Goal: Task Accomplishment & Management: Complete application form

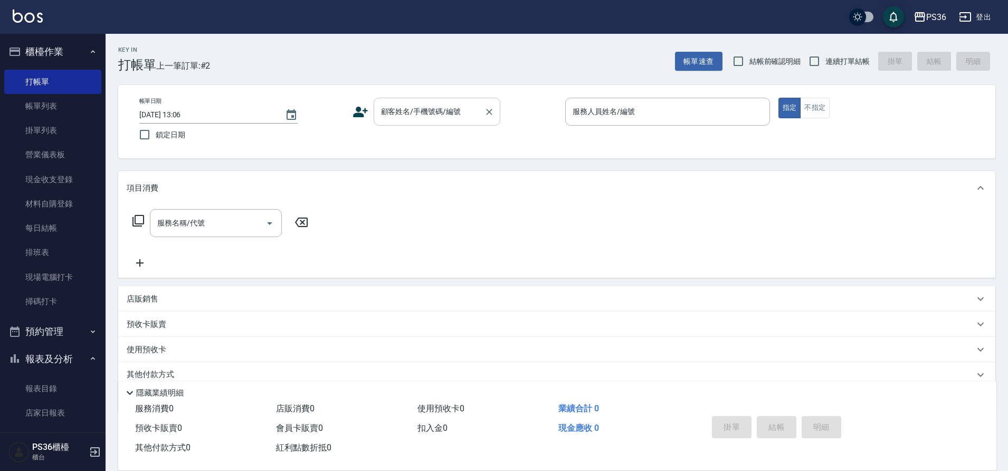
click at [412, 112] on input "顧客姓名/手機號碼/編號" at bounding box center [428, 111] width 101 height 18
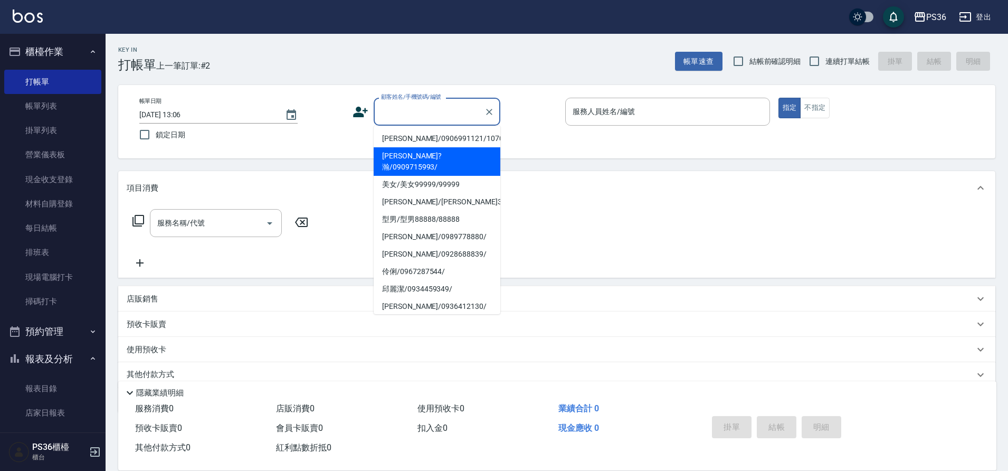
click at [360, 116] on icon at bounding box center [360, 112] width 15 height 11
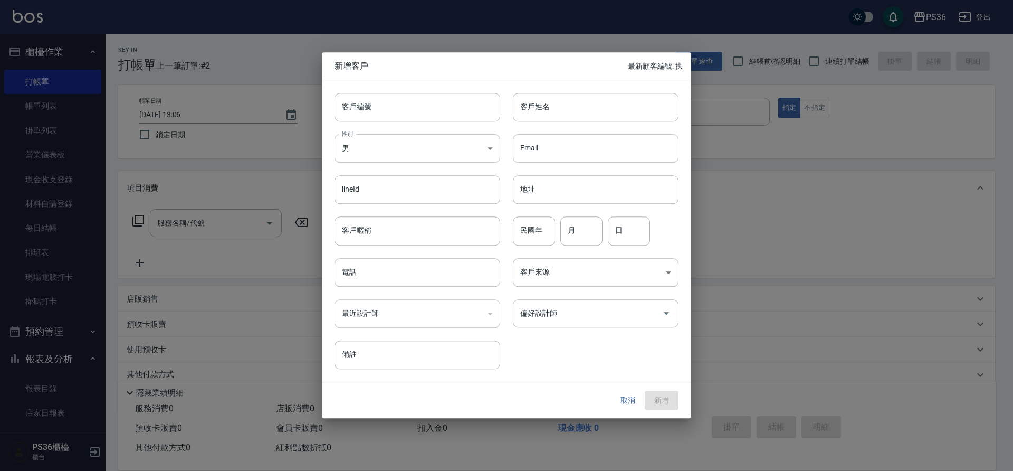
click at [553, 122] on div "Email Email" at bounding box center [589, 141] width 178 height 41
click at [553, 121] on div "客戶編號 客戶編號 客戶姓名 客戶姓名 性別 男 [DEMOGRAPHIC_DATA] 性別 Email Email lineId lineId 地址 地址 …" at bounding box center [500, 224] width 357 height 289
click at [556, 114] on input "客戶姓名" at bounding box center [596, 107] width 166 height 28
type input "[PERSON_NAME]"
click at [411, 276] on input "電話" at bounding box center [418, 272] width 166 height 28
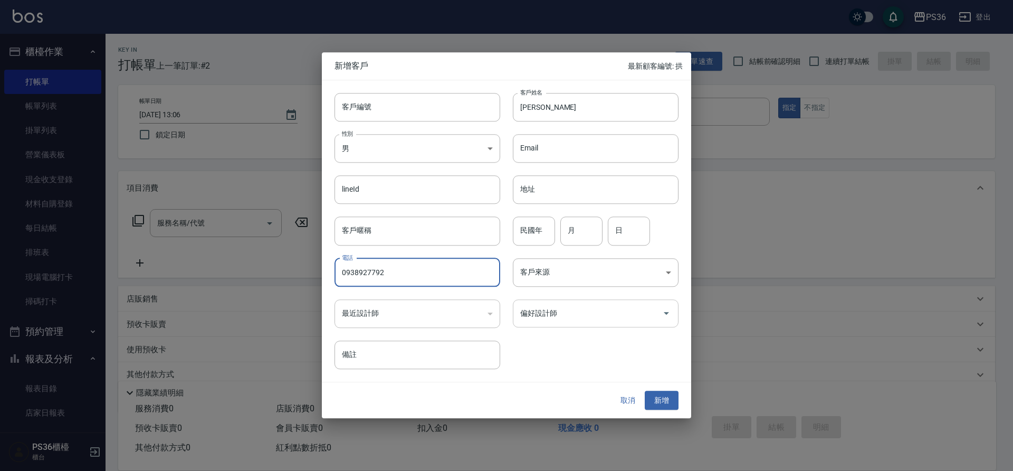
type input "0938927792"
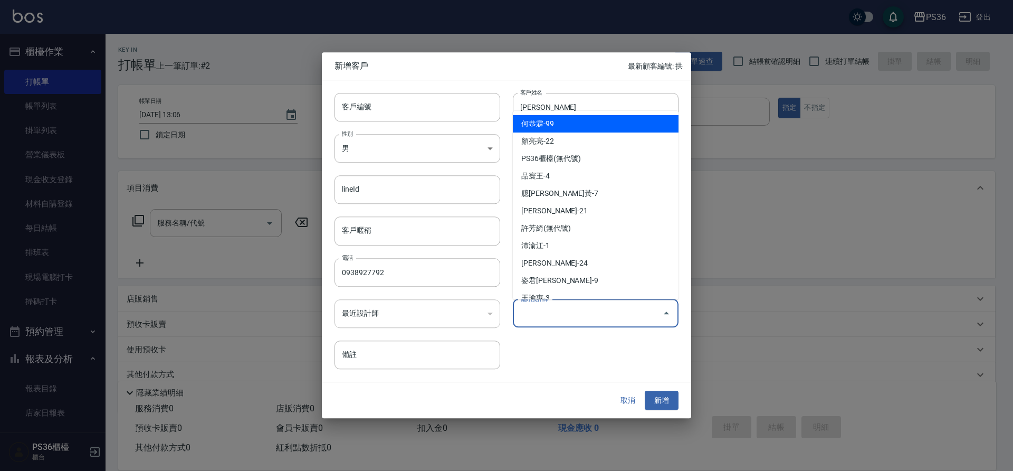
click at [608, 321] on input "偏好設計師" at bounding box center [588, 313] width 140 height 18
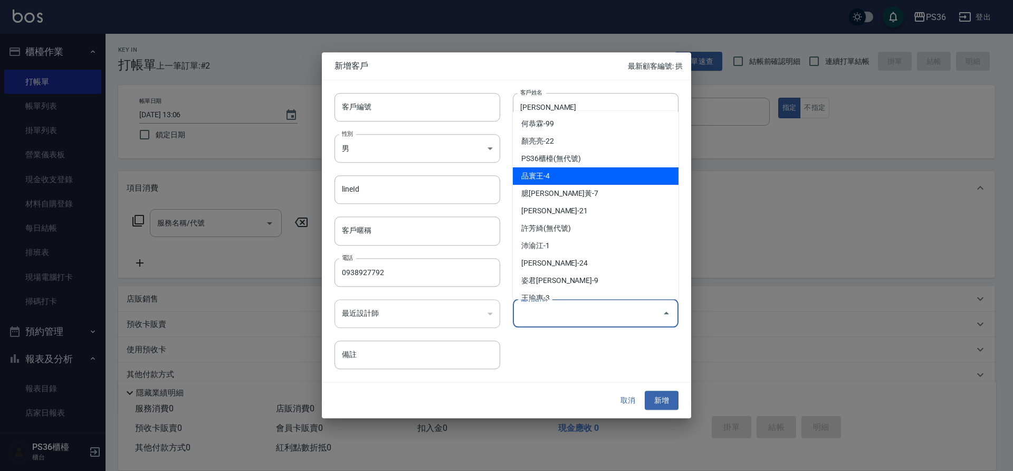
click at [601, 184] on li "品寰王-4" at bounding box center [596, 175] width 166 height 17
type input "品寰王"
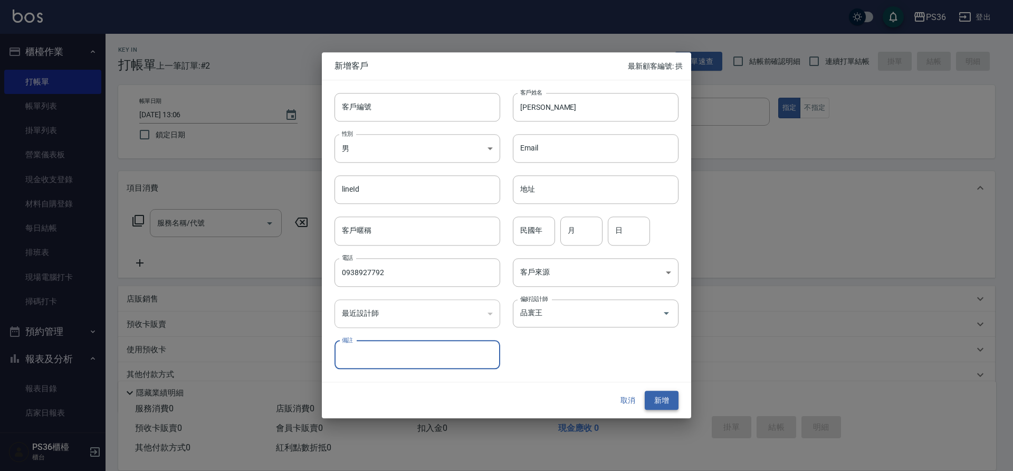
click at [660, 408] on button "新增" at bounding box center [662, 401] width 34 height 20
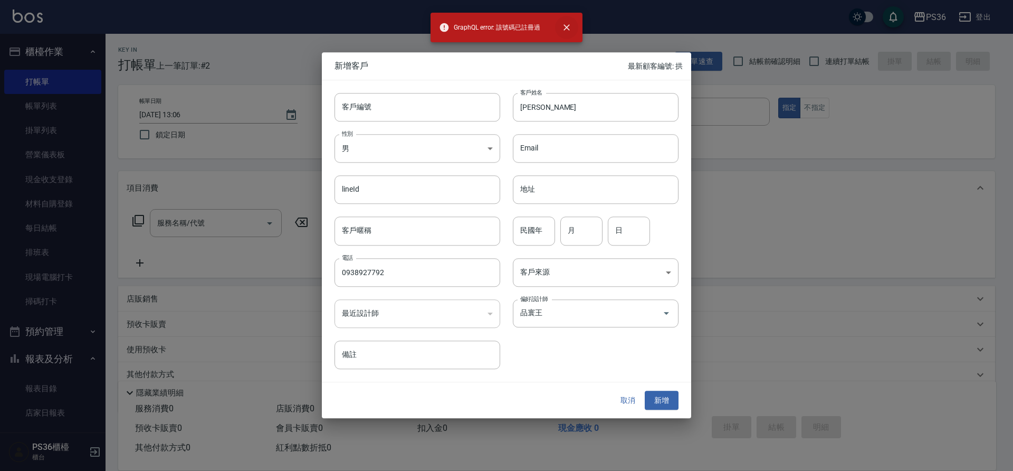
drag, startPoint x: 560, startPoint y: 22, endPoint x: 576, endPoint y: 24, distance: 16.5
click at [561, 21] on button "close" at bounding box center [566, 27] width 23 height 23
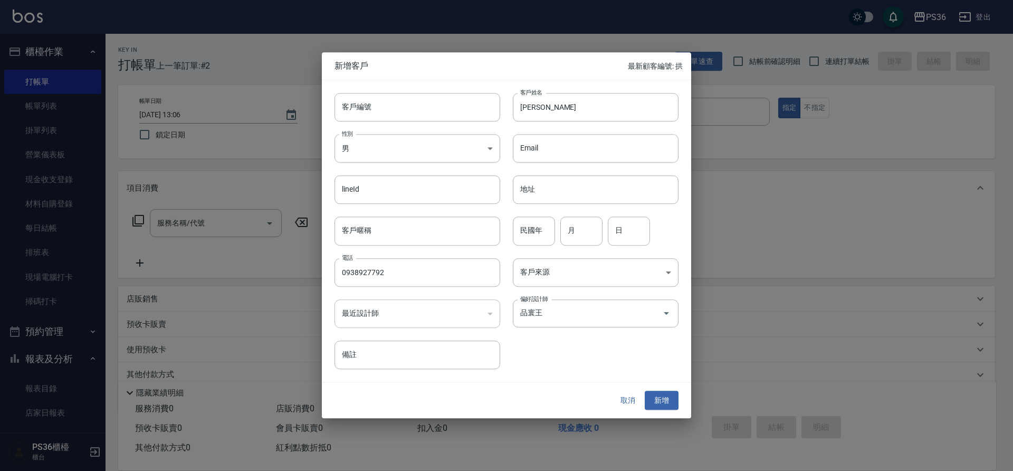
click at [629, 404] on button "取消" at bounding box center [628, 401] width 34 height 20
click at [629, 404] on div "業績合計 0" at bounding box center [624, 409] width 141 height 20
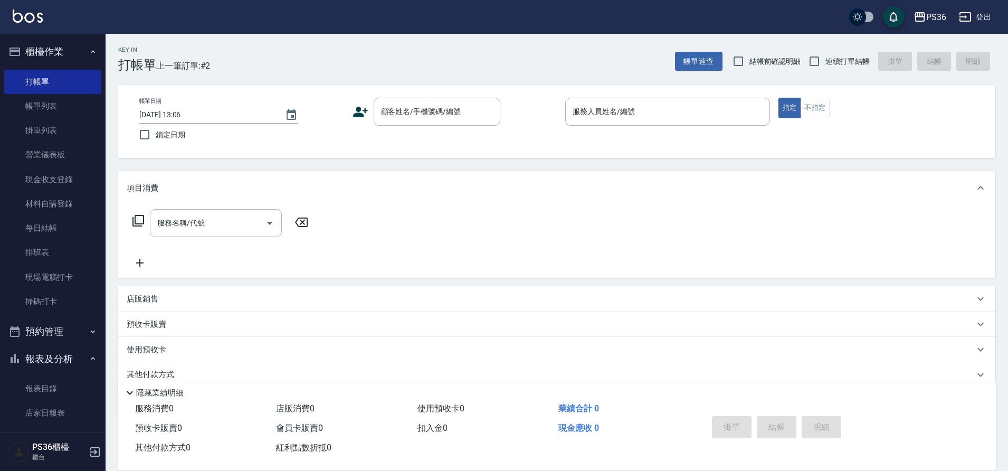
click at [431, 93] on div "帳單日期 [DATE] 13:06 鎖定日期 顧客姓名/手機號碼/編號 顧客姓名/手機號碼/編號 服務人員姓名/編號 服務人員姓名/編號 指定 不指定" at bounding box center [556, 121] width 877 height 73
click at [442, 123] on div "顧客姓名/手機號碼/編號" at bounding box center [437, 112] width 127 height 28
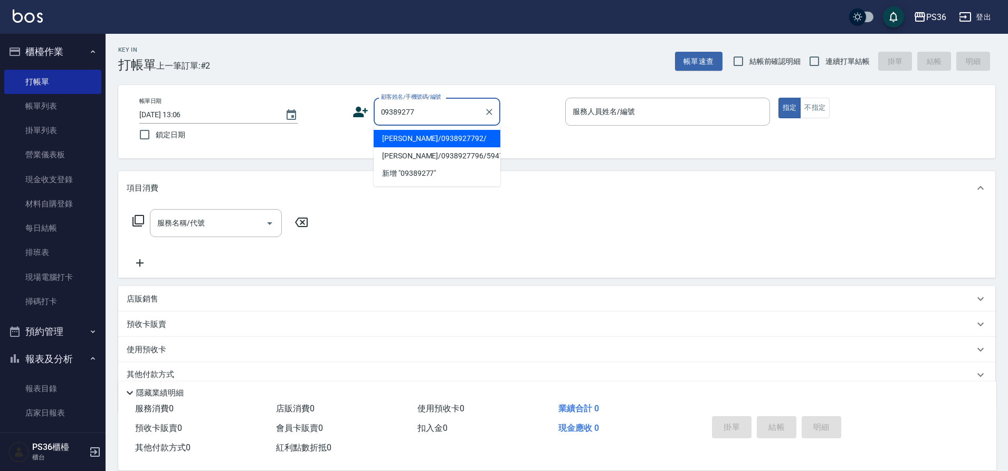
click at [423, 137] on li "[PERSON_NAME]/0938927792/" at bounding box center [437, 138] width 127 height 17
type input "[PERSON_NAME]/0938927792/"
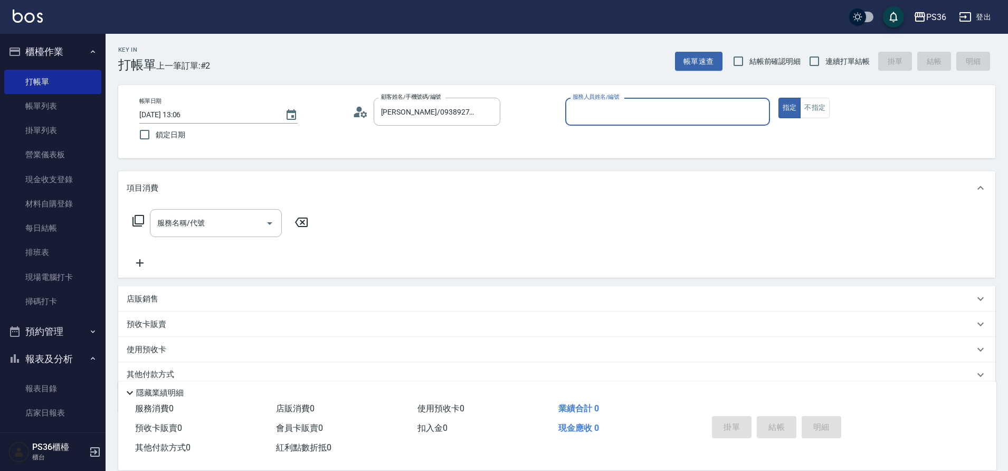
type input "EJ-7"
click at [359, 113] on icon at bounding box center [357, 114] width 6 height 5
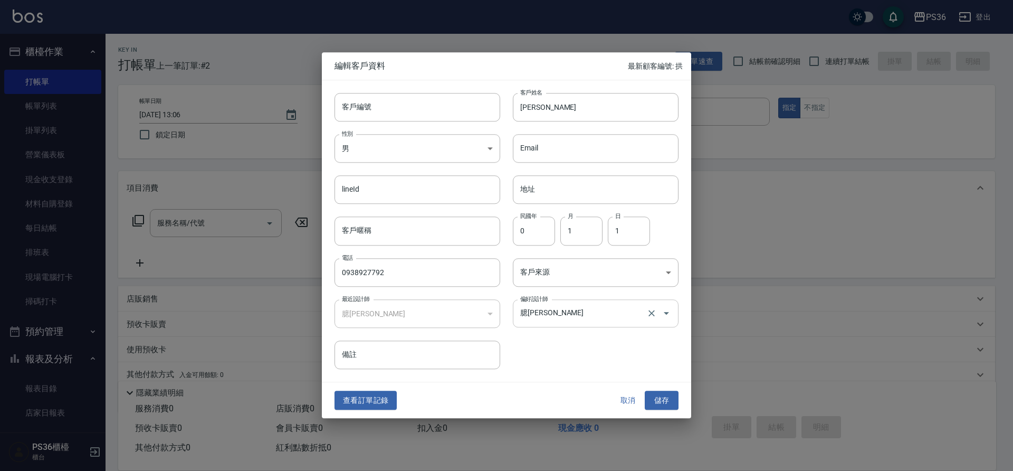
click at [592, 315] on input "臆[PERSON_NAME]" at bounding box center [581, 313] width 127 height 18
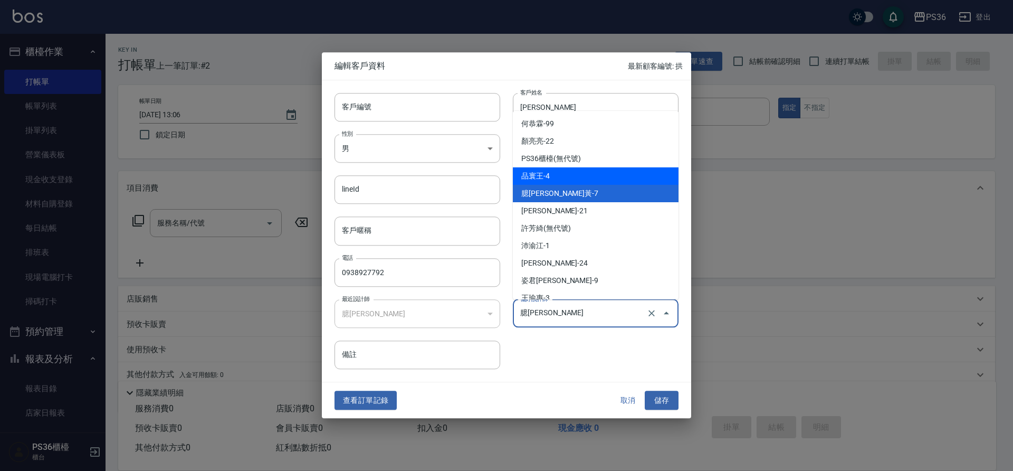
click at [568, 176] on li "品寰王-4" at bounding box center [596, 175] width 166 height 17
type input "品寰王"
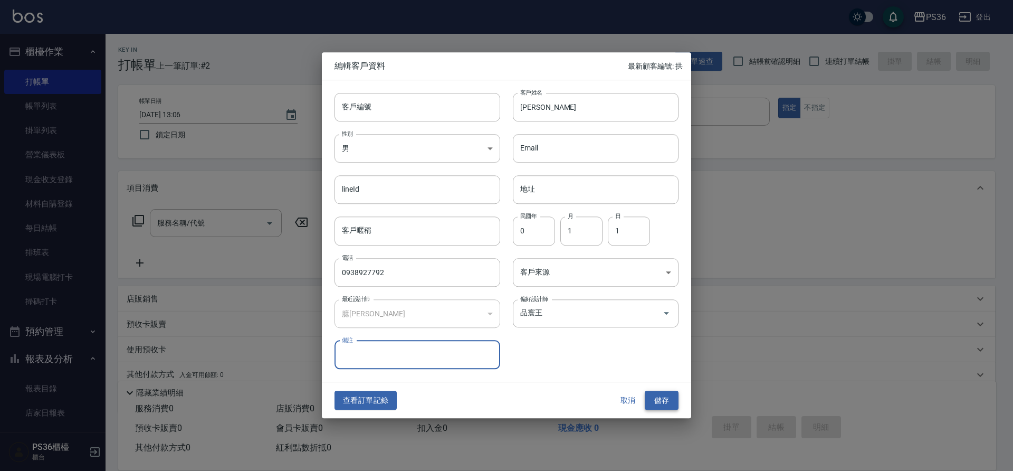
click at [672, 405] on button "儲存" at bounding box center [662, 401] width 34 height 20
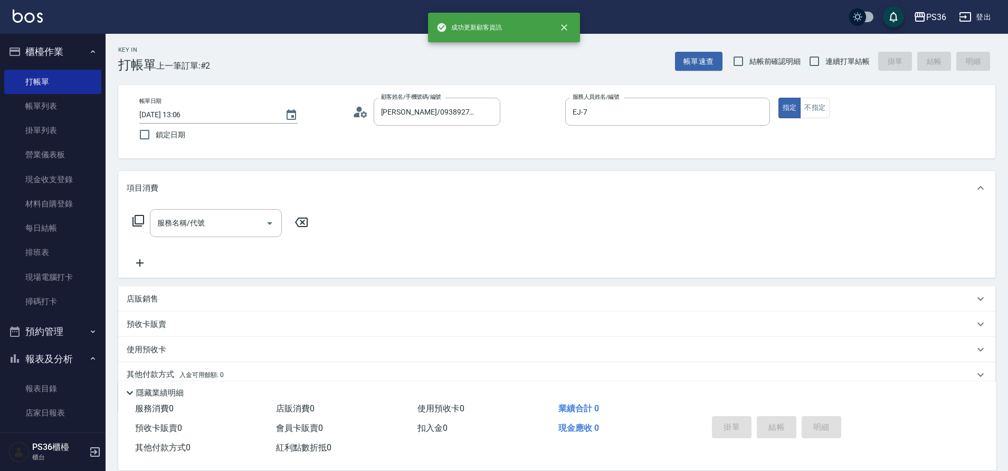
click at [656, 87] on div "帳單日期 [DATE] 13:06 鎖定日期 顧客姓名/手機號碼/編號 [PERSON_NAME]/0938927792/ 顧客姓名/手機號碼/編號 服務人員…" at bounding box center [556, 121] width 877 height 73
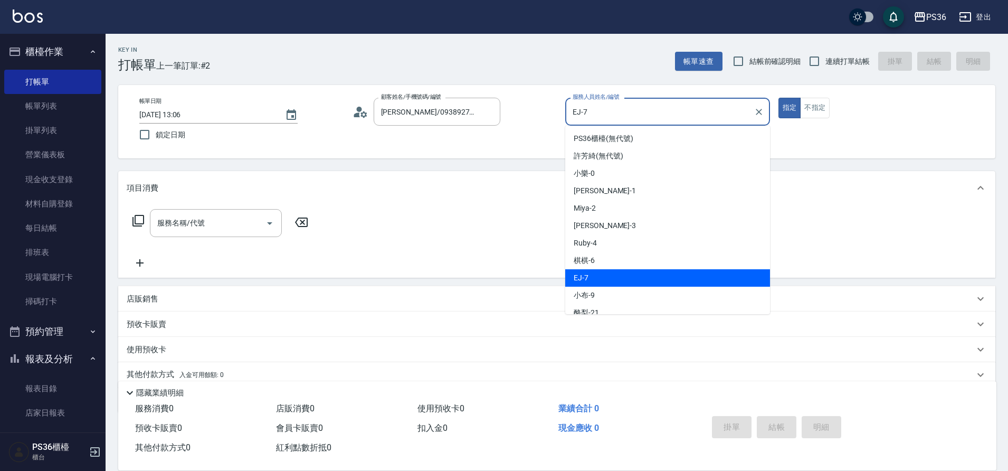
click at [625, 112] on input "EJ-7" at bounding box center [659, 111] width 179 height 18
type input "Ruby-4"
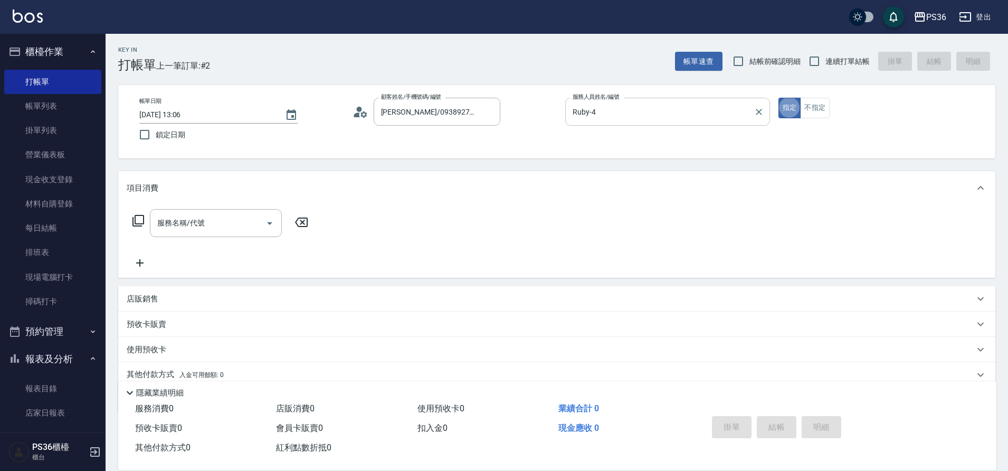
type button "true"
click at [217, 240] on div "服務名稱/代號 服務名稱/代號" at bounding box center [221, 239] width 188 height 60
click at [200, 213] on div "服務名稱/代號" at bounding box center [216, 223] width 132 height 28
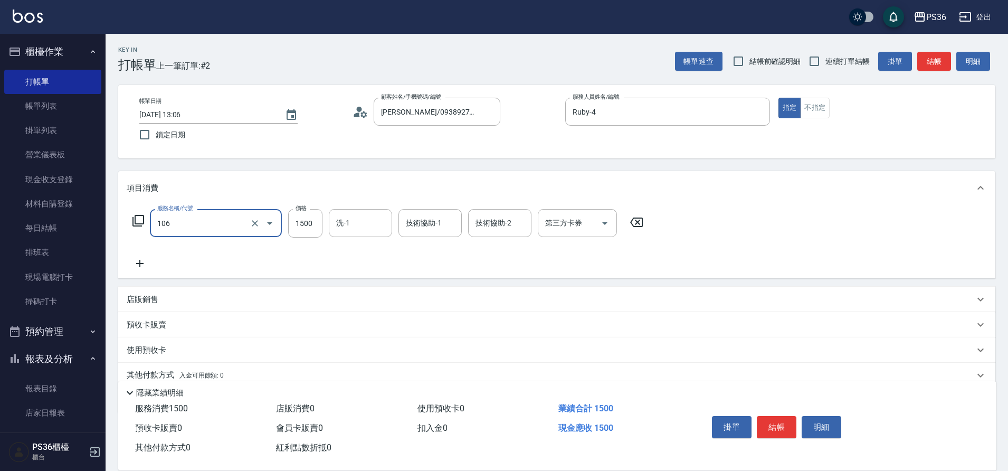
type input "頂級染髮(106)"
type input "2500"
click at [772, 425] on button "結帳" at bounding box center [777, 427] width 40 height 22
